Goal: Transaction & Acquisition: Purchase product/service

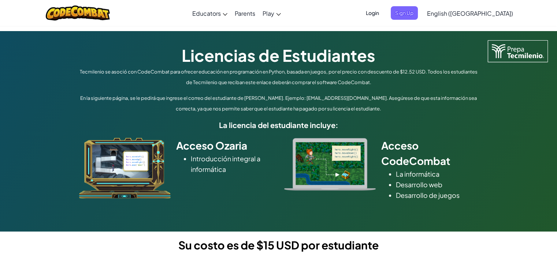
click at [383, 14] on span "Login" at bounding box center [372, 13] width 22 height 14
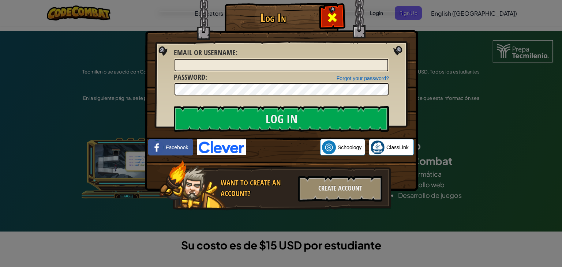
click at [335, 22] on span at bounding box center [333, 18] width 12 height 12
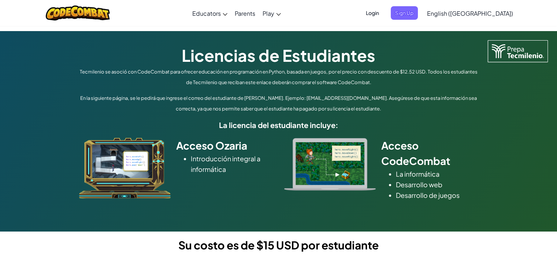
click at [504, 13] on link "English ([GEOGRAPHIC_DATA])" at bounding box center [469, 13] width 93 height 20
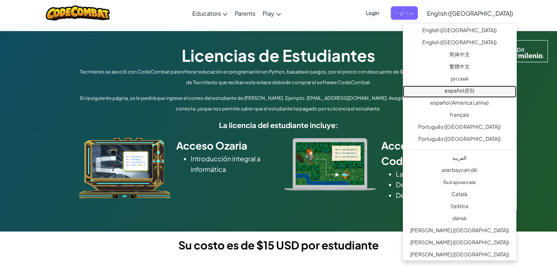
click at [480, 91] on link "español (ES)" at bounding box center [460, 92] width 114 height 12
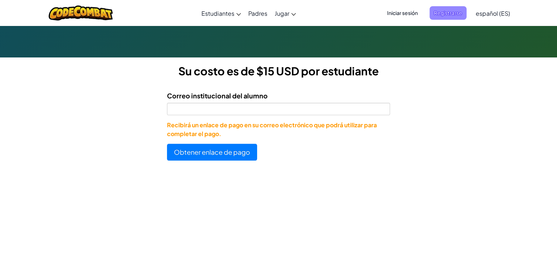
scroll to position [183, 0]
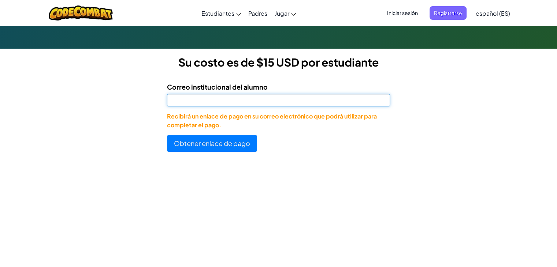
click at [231, 103] on input "Correo institucional del alumno" at bounding box center [278, 100] width 223 height 12
click at [215, 103] on input "al07141725@tec,[DOMAIN_NAME]" at bounding box center [278, 100] width 223 height 12
click at [213, 100] on input "al07141725@tec,[DOMAIN_NAME]" at bounding box center [278, 100] width 223 height 12
type input "[EMAIL_ADDRESS][DOMAIN_NAME]"
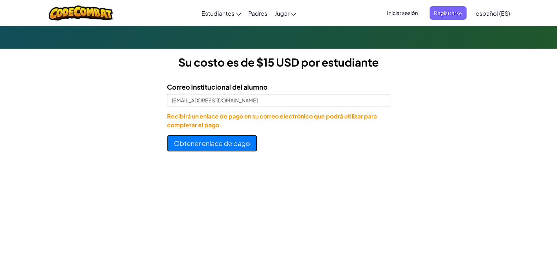
click at [222, 146] on button "Obtener enlace de pago" at bounding box center [212, 143] width 90 height 17
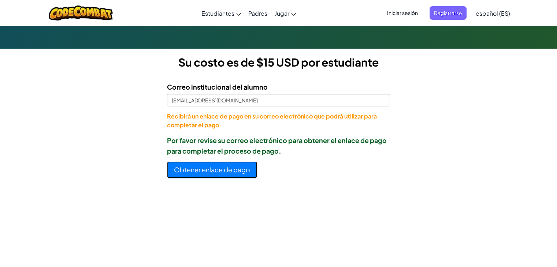
click at [205, 173] on button "Obtener enlace de pago" at bounding box center [212, 169] width 90 height 17
